Goal: Obtain resource: Download file/media

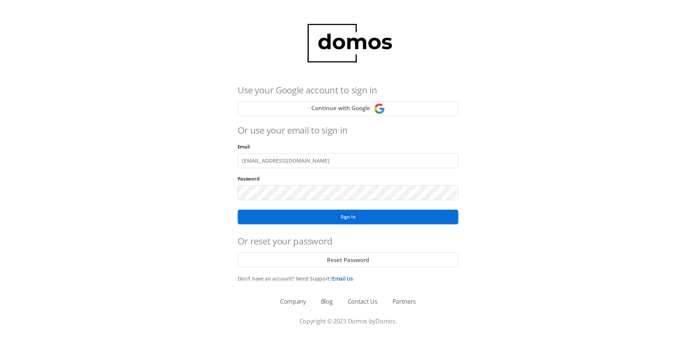
click at [344, 218] on button "Sign In" at bounding box center [347, 217] width 221 height 15
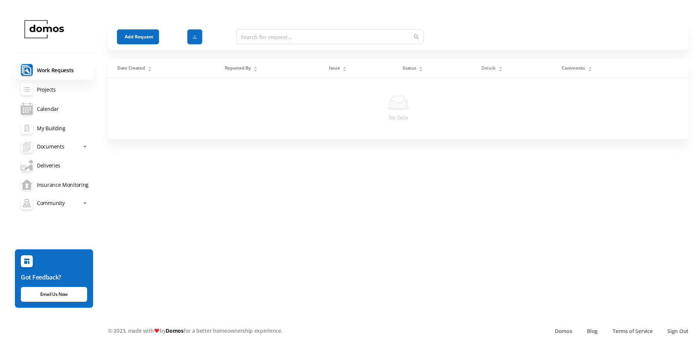
click at [59, 182] on link "Insurance Monitoring" at bounding box center [54, 184] width 79 height 19
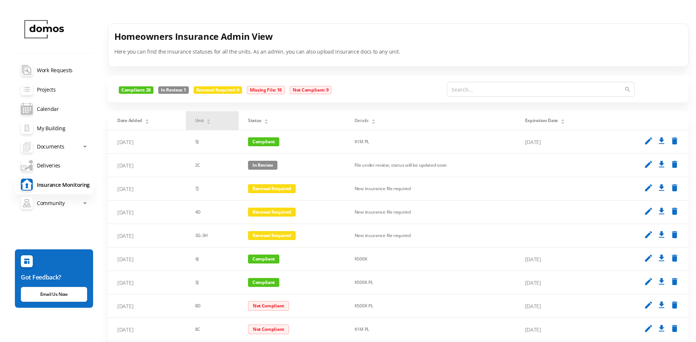
click at [208, 122] on icon "icon: caret-down" at bounding box center [209, 123] width 4 height 4
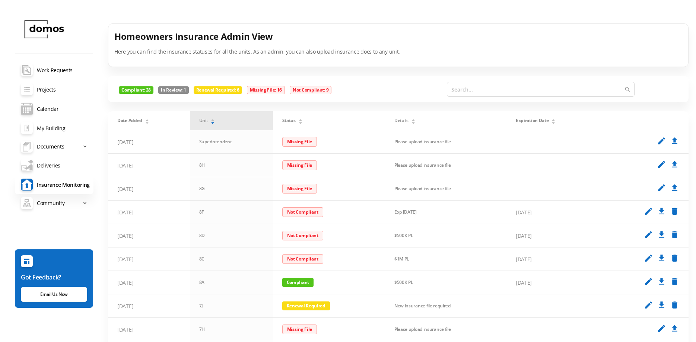
click at [208, 122] on div "Unit" at bounding box center [207, 120] width 16 height 7
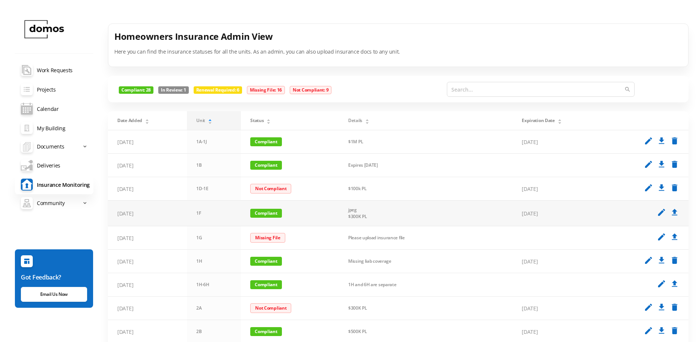
scroll to position [73, 0]
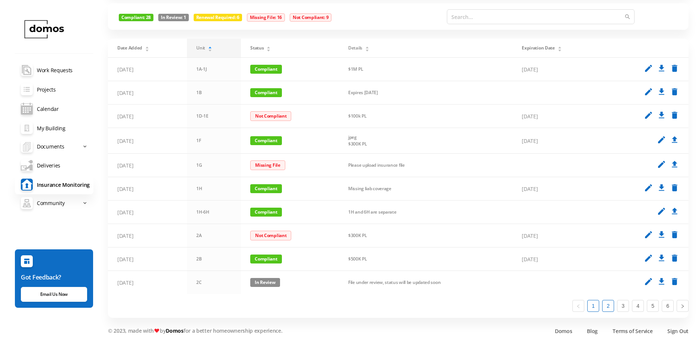
click at [610, 307] on link "2" at bounding box center [607, 305] width 11 height 11
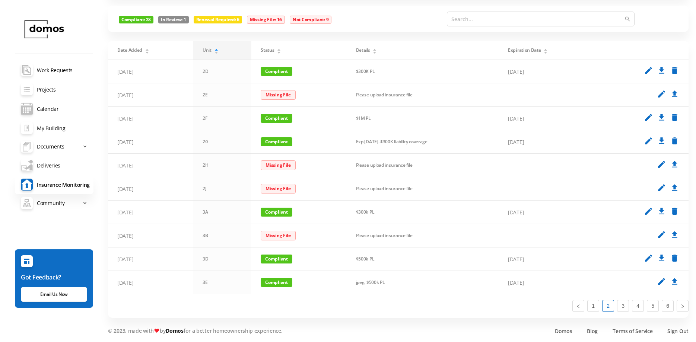
scroll to position [70, 0]
click at [623, 307] on link "3" at bounding box center [622, 305] width 11 height 11
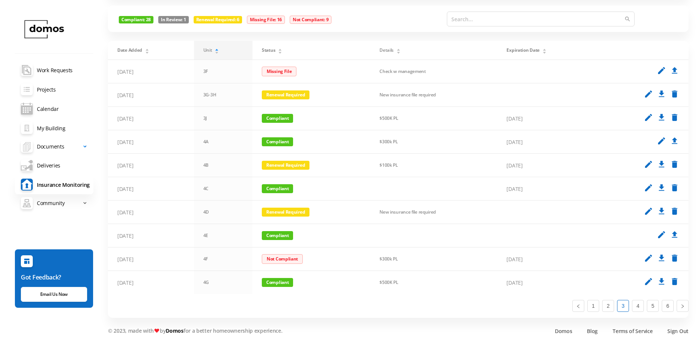
click at [60, 145] on span "Documents" at bounding box center [50, 146] width 27 height 15
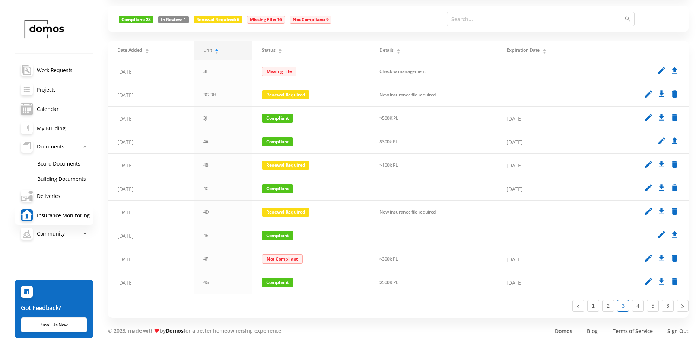
click at [61, 177] on link "Building Documents" at bounding box center [62, 178] width 62 height 15
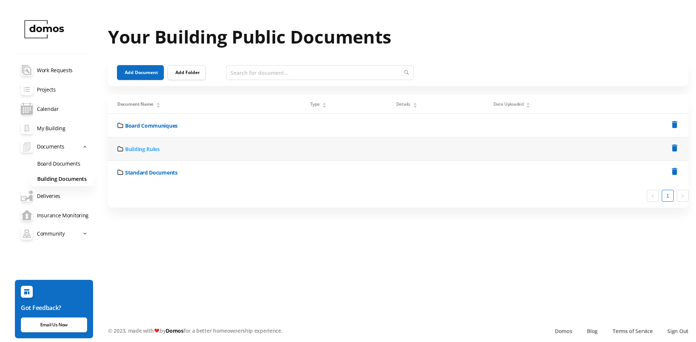
click at [146, 150] on link "Building Rules" at bounding box center [142, 149] width 35 height 8
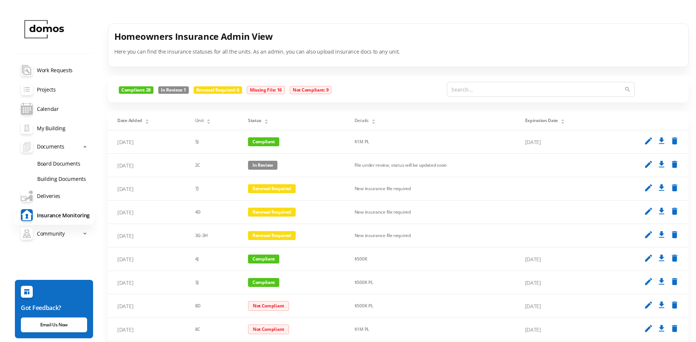
click at [57, 179] on link "Building Documents" at bounding box center [62, 178] width 62 height 15
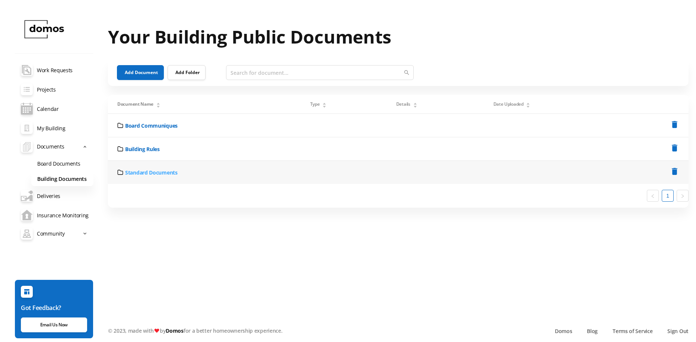
click at [134, 171] on link "Standard Documents" at bounding box center [151, 173] width 52 height 8
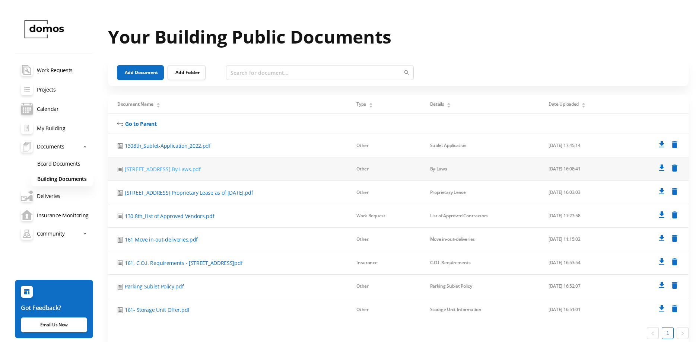
click at [173, 167] on link "[STREET_ADDRESS] By-Laws.pdf" at bounding box center [163, 169] width 76 height 8
click at [203, 193] on link "[STREET_ADDRESS] Proprietary Lease as of [DATE].pdf" at bounding box center [189, 193] width 128 height 8
click at [72, 176] on link "Building Documents" at bounding box center [62, 178] width 62 height 15
click at [69, 163] on link "Board Documents" at bounding box center [62, 163] width 62 height 15
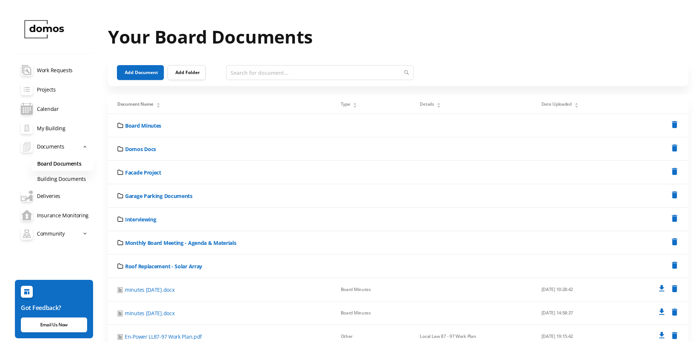
click at [70, 177] on link "Building Documents" at bounding box center [62, 178] width 62 height 15
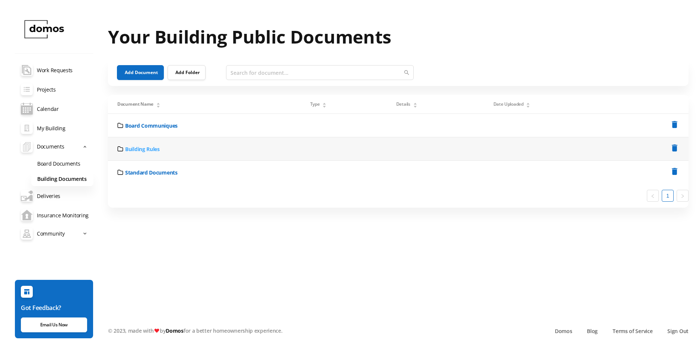
click at [155, 149] on link "Building Rules" at bounding box center [142, 149] width 35 height 8
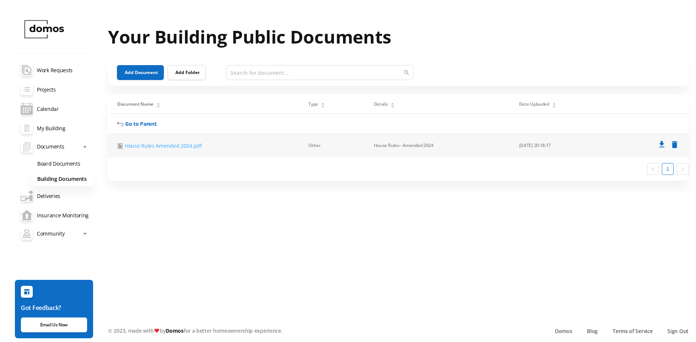
click at [153, 147] on link "House Rules Amended 2024.pdf" at bounding box center [163, 146] width 77 height 8
